Goal: Task Accomplishment & Management: Complete application form

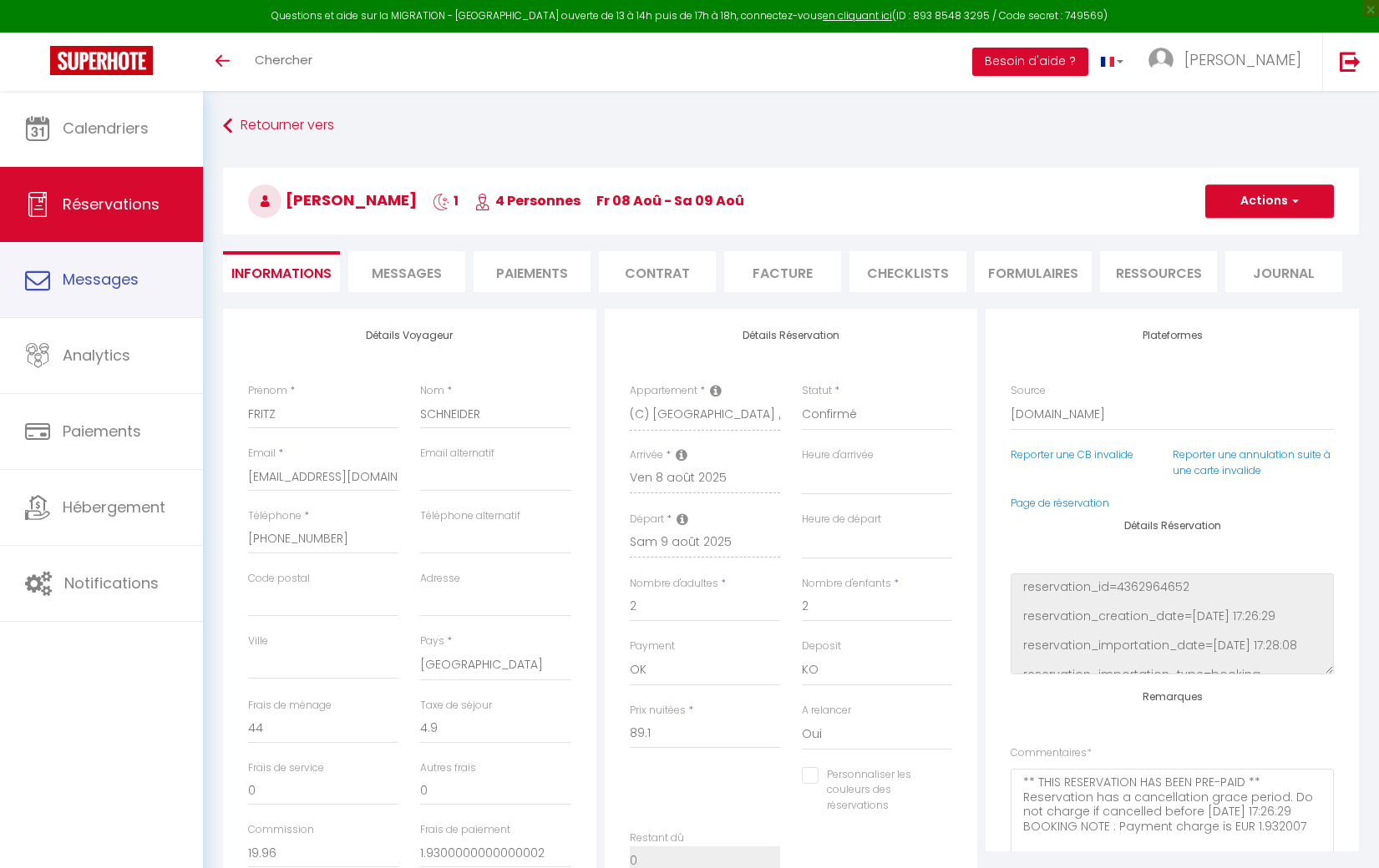
select select "DE"
select select "36721"
select select
select select "14"
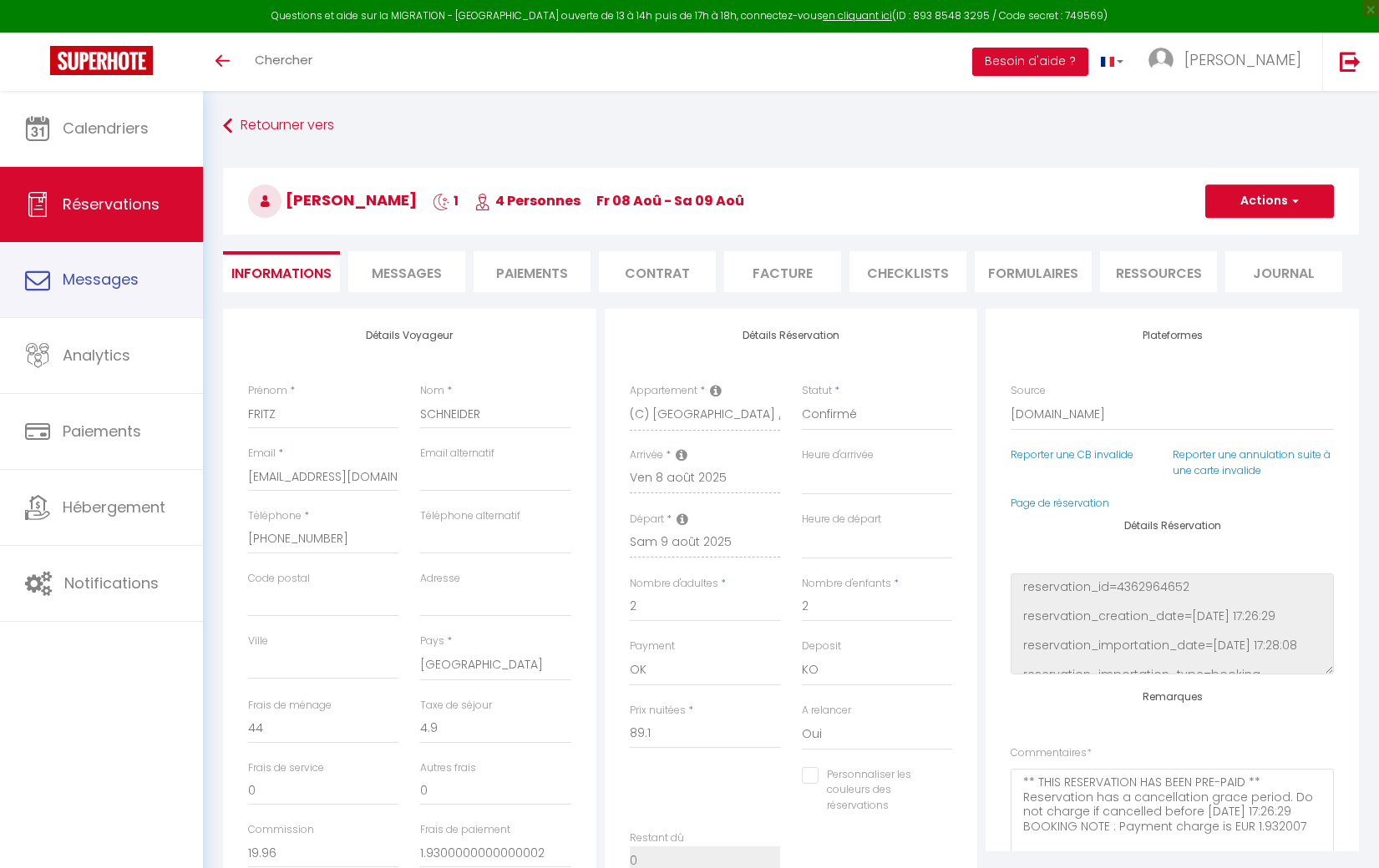
select select "2"
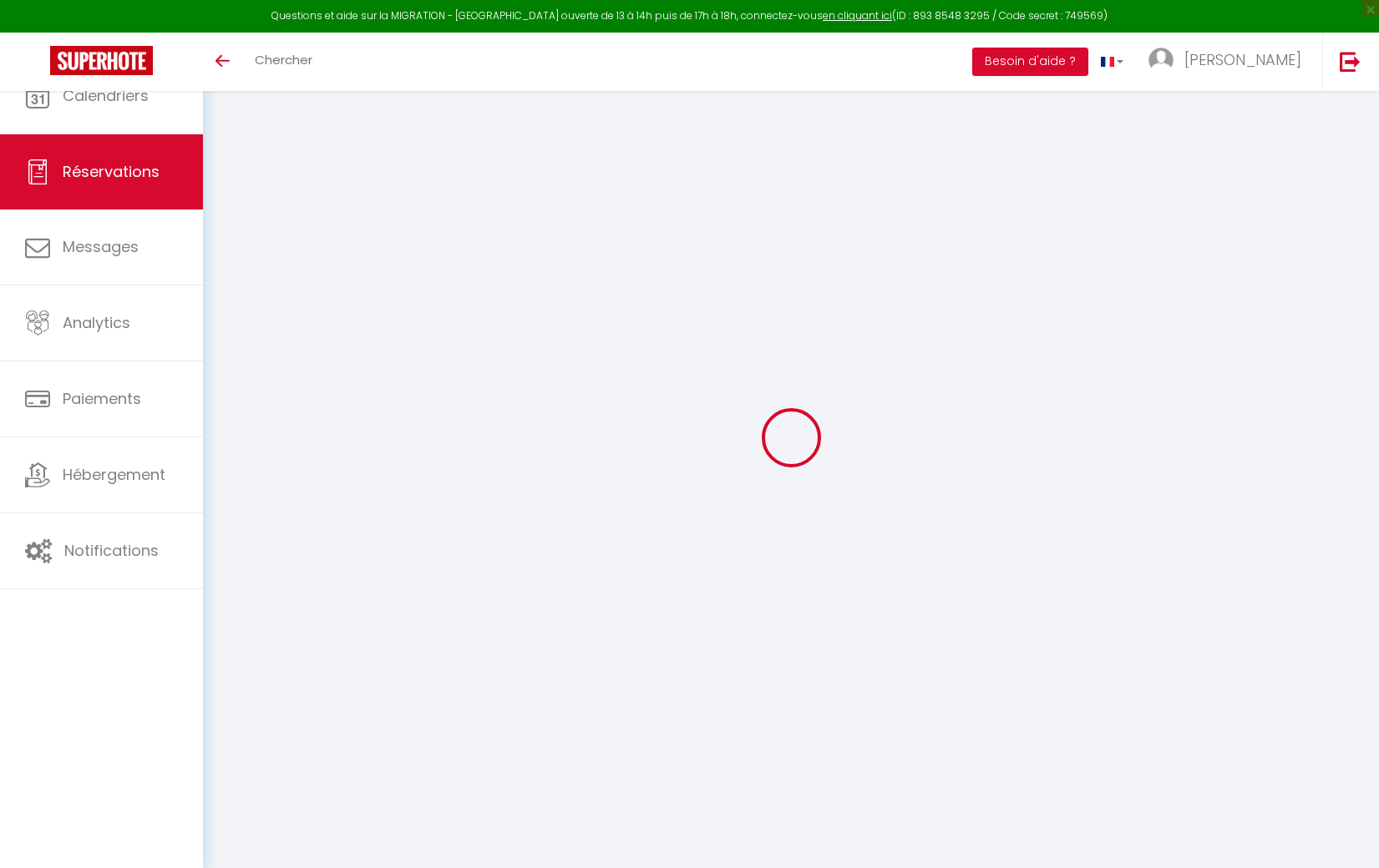
select select "DE"
select select "36721"
select select "14"
select select "2"
select select
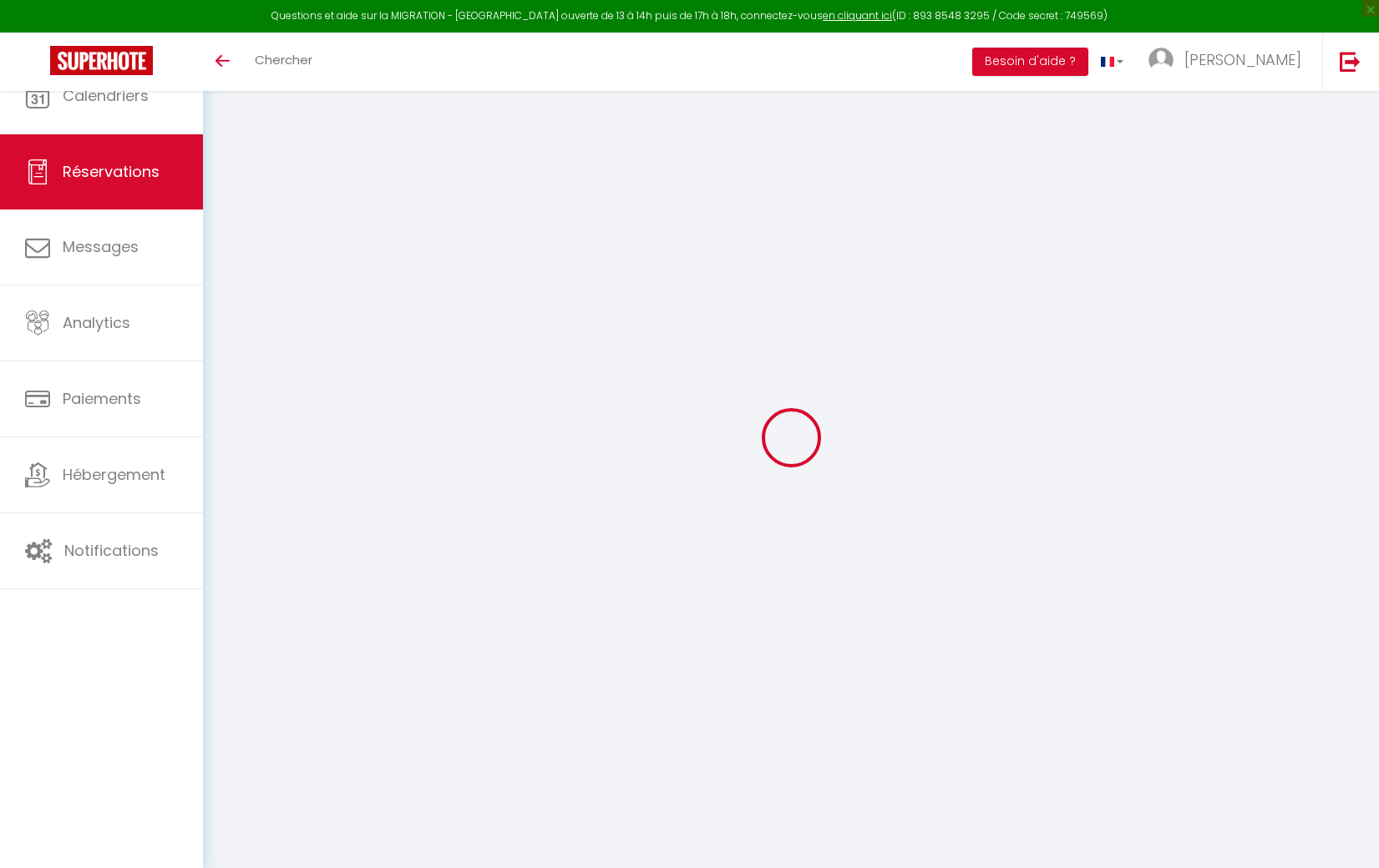
select select
checkbox input "false"
type textarea "** THIS RESERVATION HAS BEEN PRE-PAID ** Reservation has a cancellation grace p…"
type input "44"
type input "4.9"
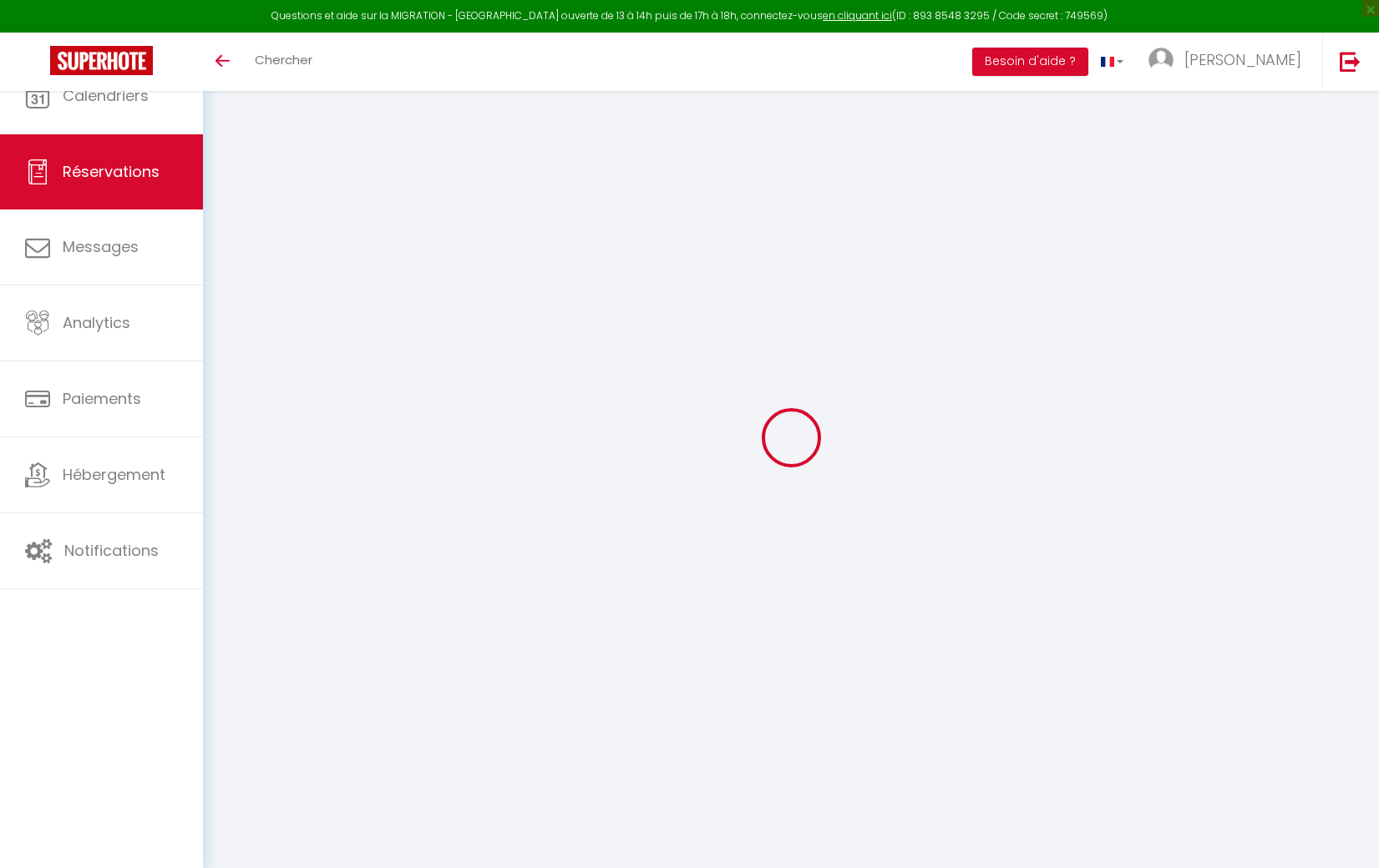
select select
checkbox input "false"
select select
